Goal: Task Accomplishment & Management: Manage account settings

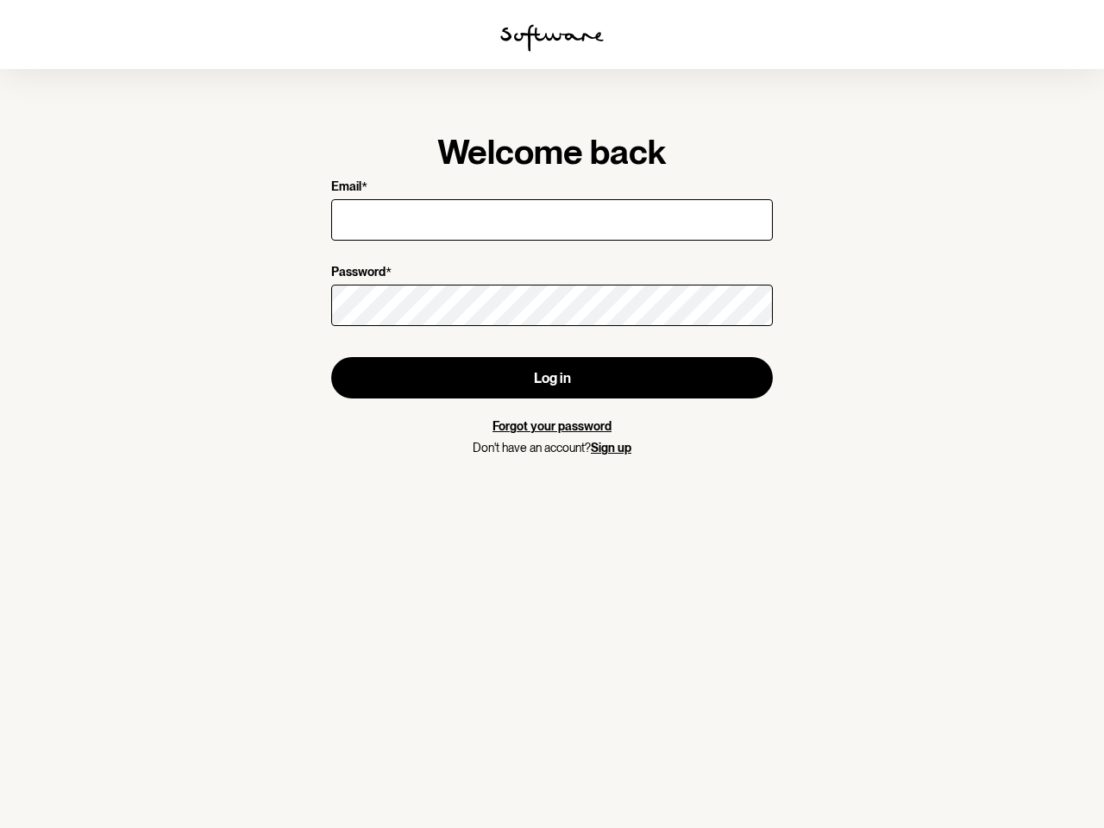
click at [552, 38] on img at bounding box center [552, 38] width 104 height 28
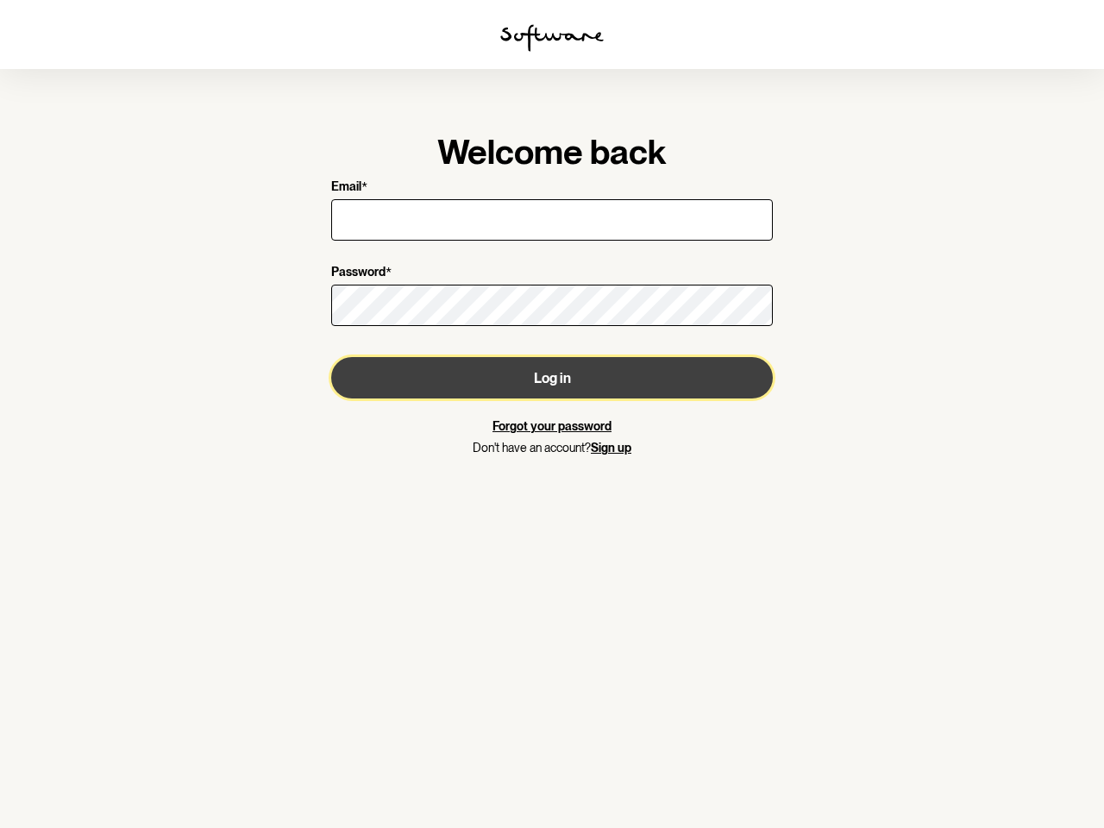
click at [552, 378] on button "Log in" at bounding box center [552, 377] width 442 height 41
